Goal: Find specific page/section: Find specific page/section

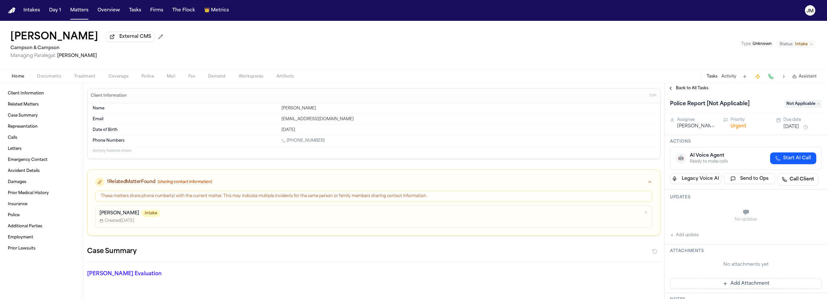
scroll to position [394, 0]
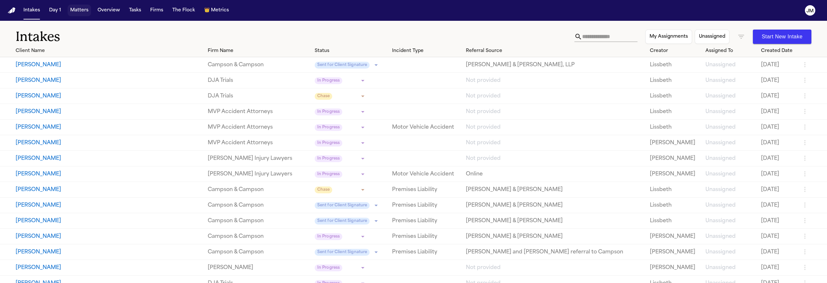
click at [84, 10] on button "Matters" at bounding box center [79, 11] width 23 height 12
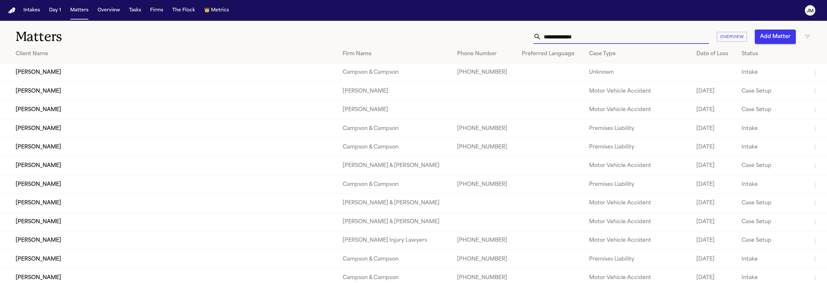
click at [564, 39] on input "text" at bounding box center [625, 37] width 168 height 14
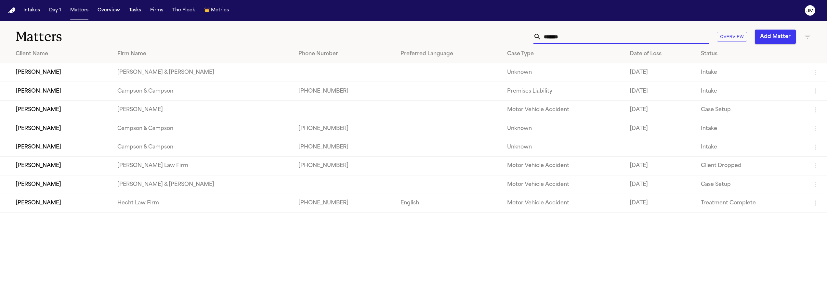
type input "*******"
click at [60, 88] on td "[PERSON_NAME]" at bounding box center [56, 91] width 112 height 19
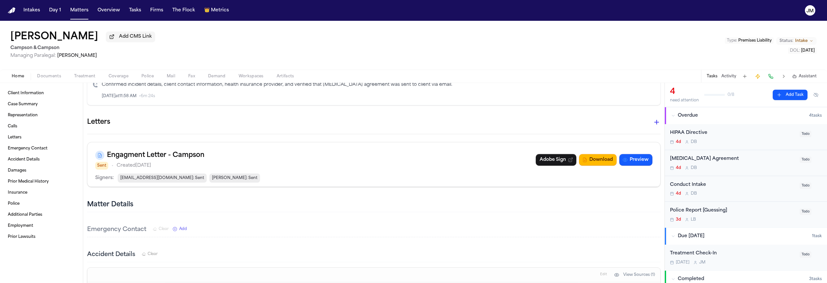
scroll to position [474, 0]
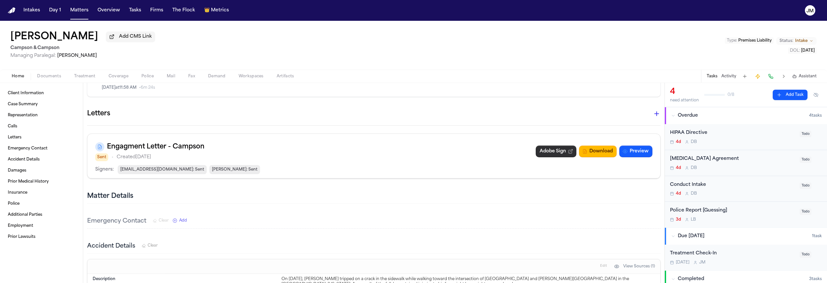
click at [542, 150] on link "Adobe Sign" at bounding box center [556, 152] width 41 height 12
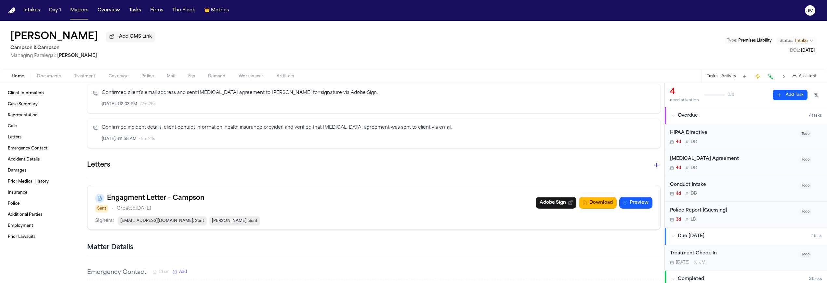
scroll to position [458, 0]
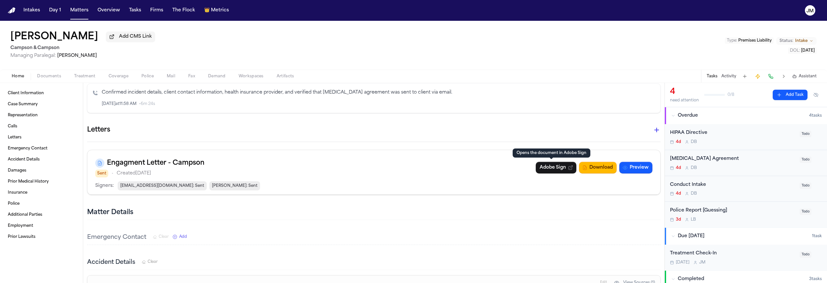
click at [424, 173] on div "Engagment Letter - Campson Sent • Created Sep 16, 2025 Adobe Sign Download Prev…" at bounding box center [373, 168] width 557 height 20
click at [628, 164] on button "Preview" at bounding box center [635, 168] width 33 height 12
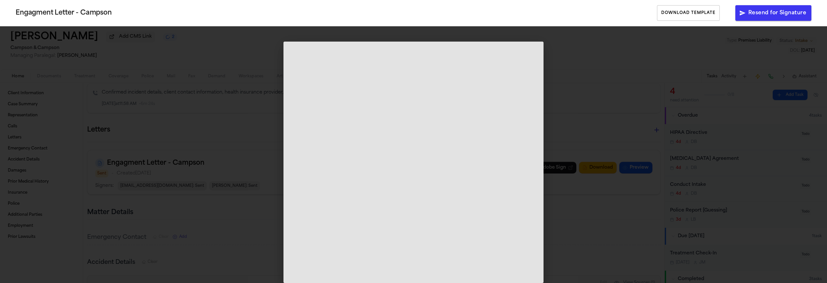
click at [573, 99] on div "Engagment Letter - Campson Download Template Resend for Signature" at bounding box center [413, 141] width 827 height 283
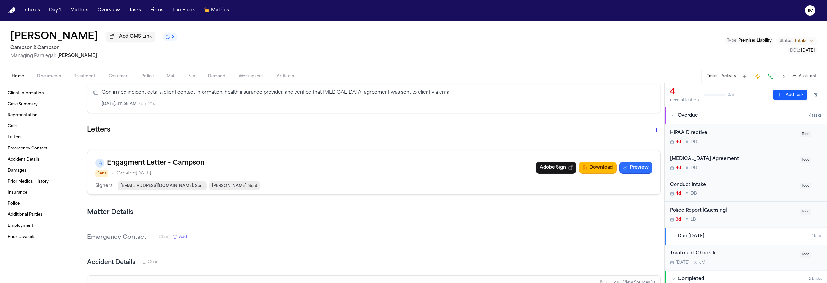
click at [630, 169] on button "Preview" at bounding box center [635, 168] width 33 height 12
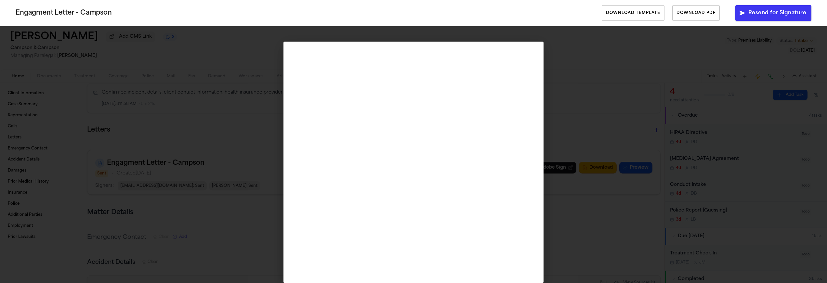
click at [548, 99] on div "Engagment Letter - Campson Download Template Download PDF Resend for Signature" at bounding box center [413, 141] width 827 height 283
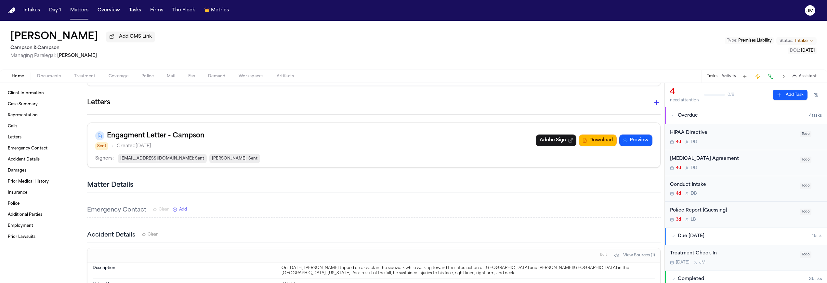
scroll to position [487, 0]
click at [448, 144] on div "Engagment Letter - Campson Sent • Created Sep 16, 2025 Adobe Sign Download Prev…" at bounding box center [373, 139] width 557 height 20
click at [259, 131] on div "Engagment Letter - Campson Sent • Created Sep 16, 2025 Adobe Sign Download Prev…" at bounding box center [373, 139] width 557 height 20
click at [102, 148] on span "Sent" at bounding box center [101, 145] width 13 height 8
click at [102, 133] on div at bounding box center [99, 134] width 9 height 9
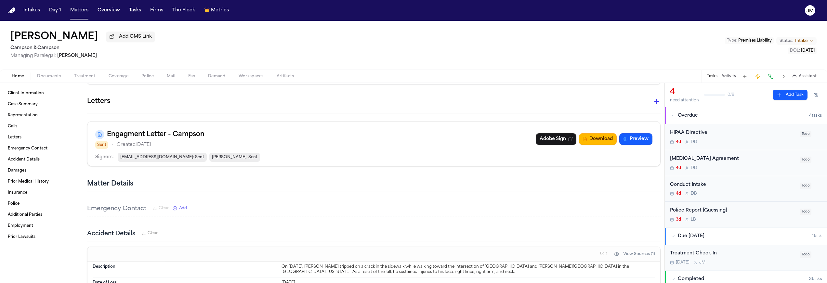
click at [99, 133] on icon at bounding box center [99, 134] width 5 height 5
click at [549, 139] on link "Adobe Sign" at bounding box center [556, 139] width 41 height 12
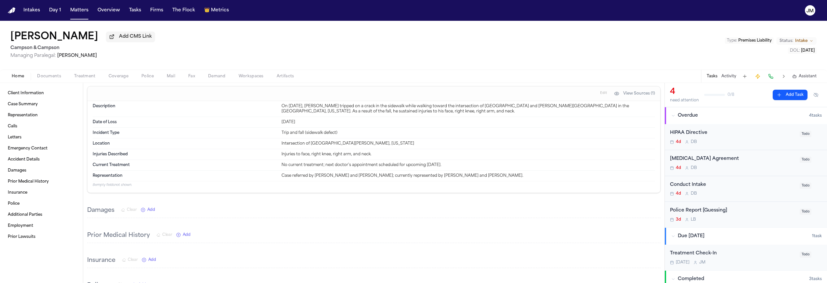
scroll to position [652, 0]
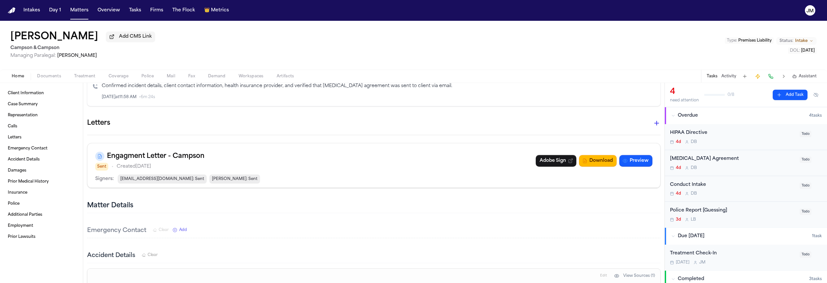
scroll to position [503, 0]
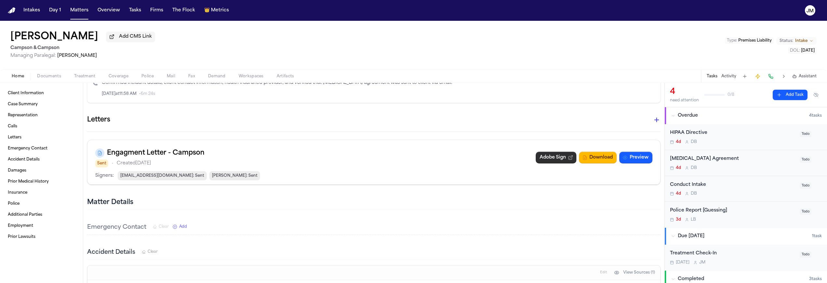
click at [557, 160] on link "Adobe Sign" at bounding box center [556, 158] width 41 height 12
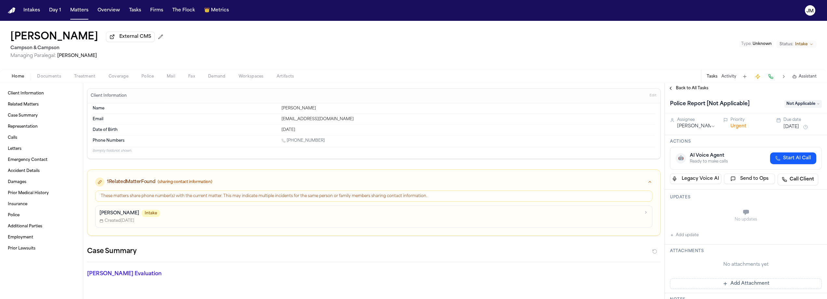
scroll to position [394, 0]
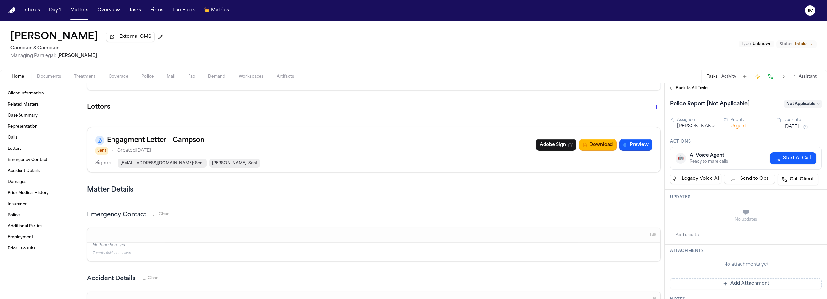
click at [246, 40] on div "Daniel Hudson External CMS Campson & Campson Managing Paralegal: Jacqueline Mal…" at bounding box center [413, 45] width 827 height 49
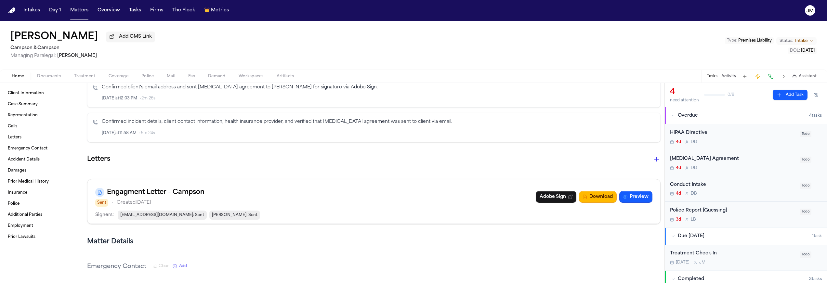
scroll to position [500, 0]
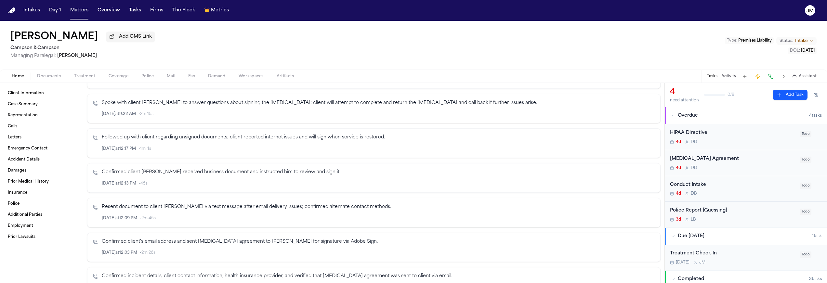
scroll to position [132, 0]
